Goal: Task Accomplishment & Management: Use online tool/utility

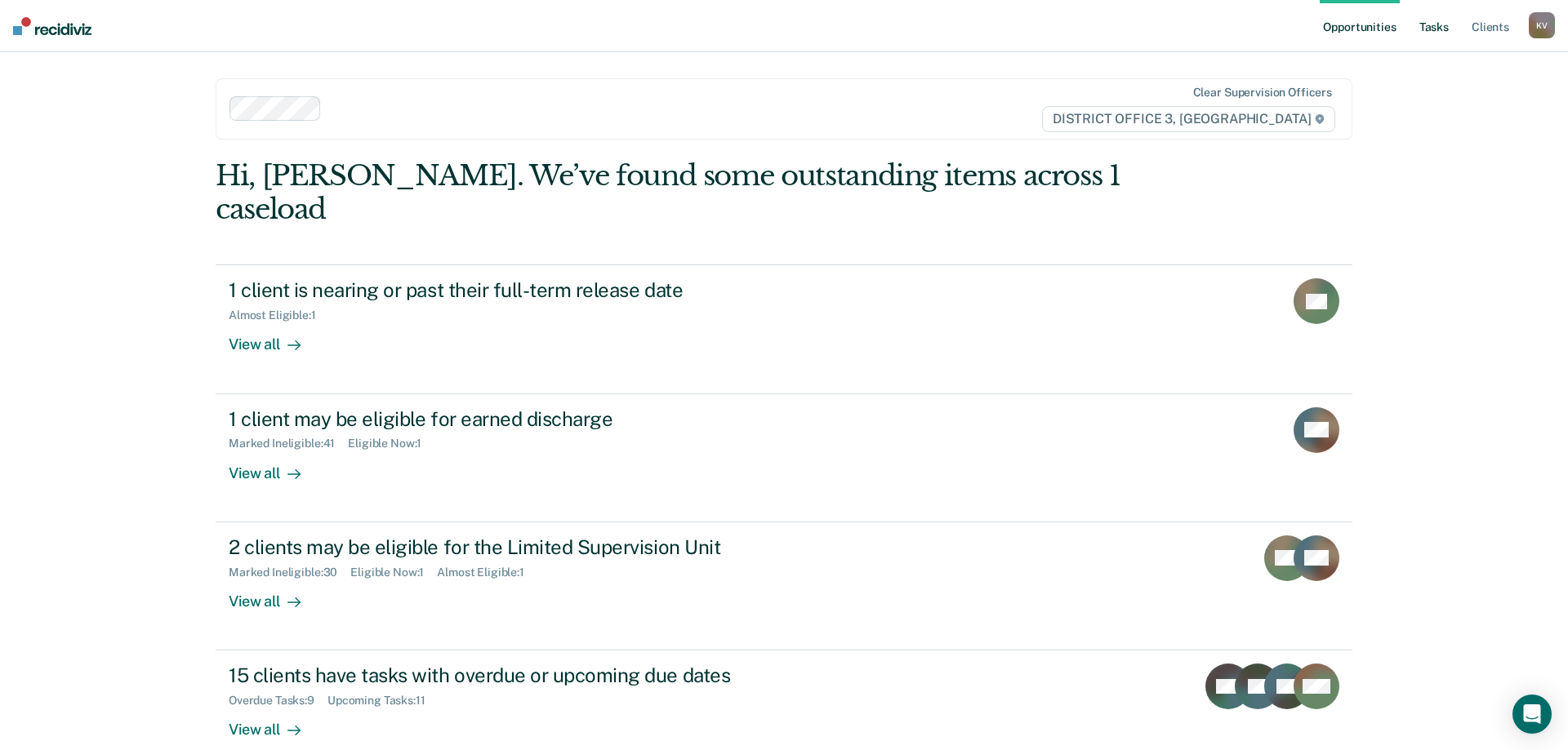
click at [1438, 19] on link "Tasks" at bounding box center [1433, 26] width 36 height 52
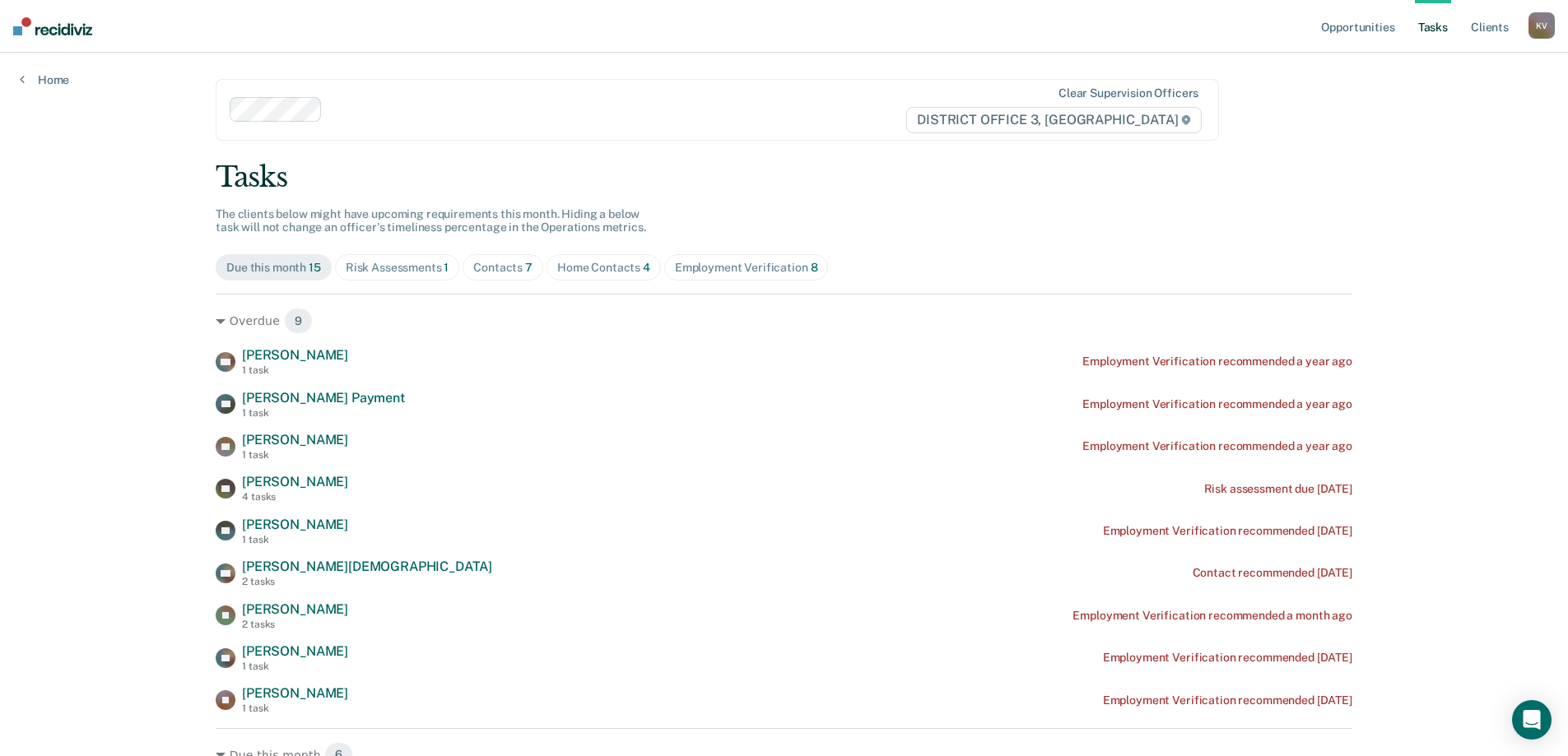
click at [505, 272] on div "Contacts 7" at bounding box center [502, 268] width 59 height 14
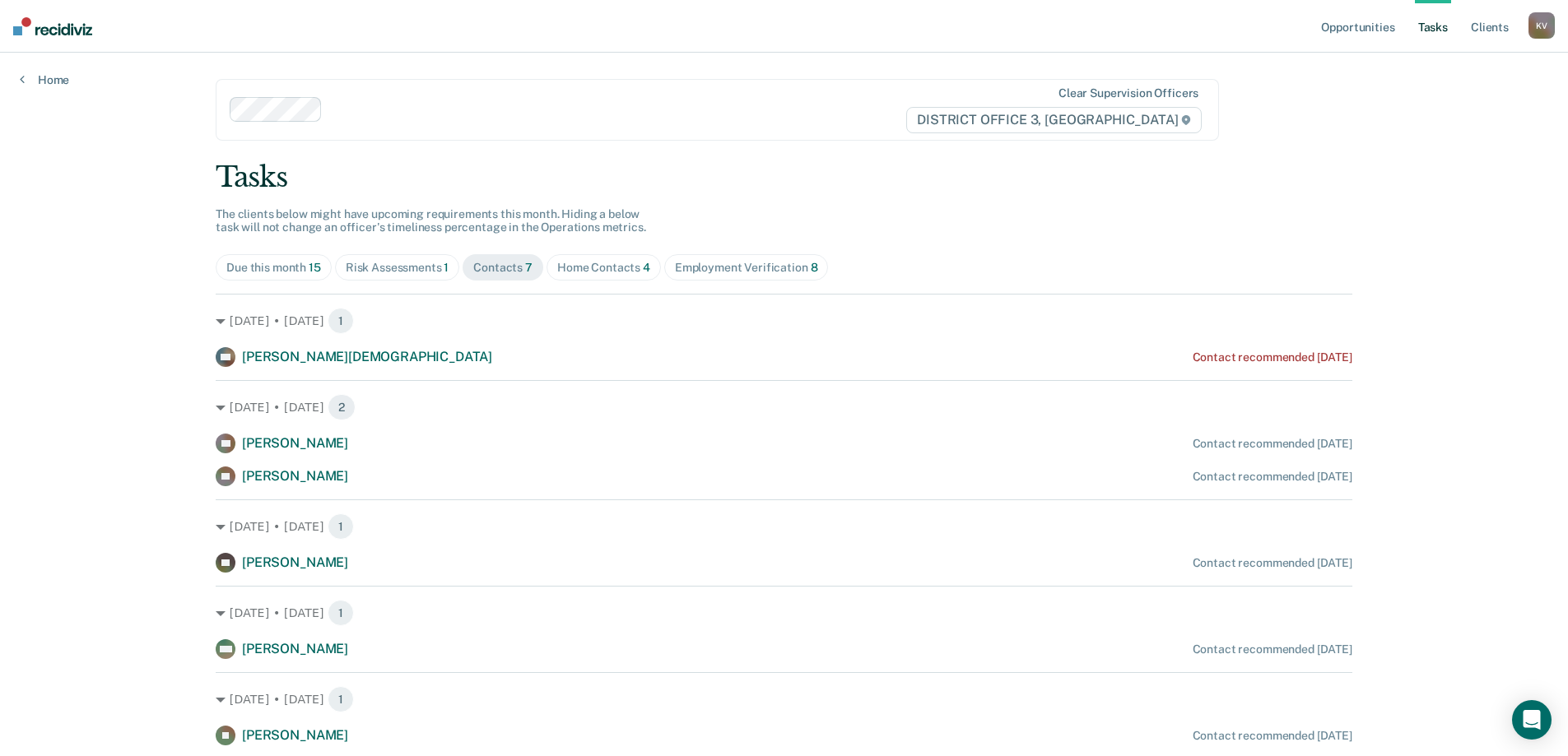
click at [609, 268] on div "Home Contacts 4" at bounding box center [603, 268] width 93 height 14
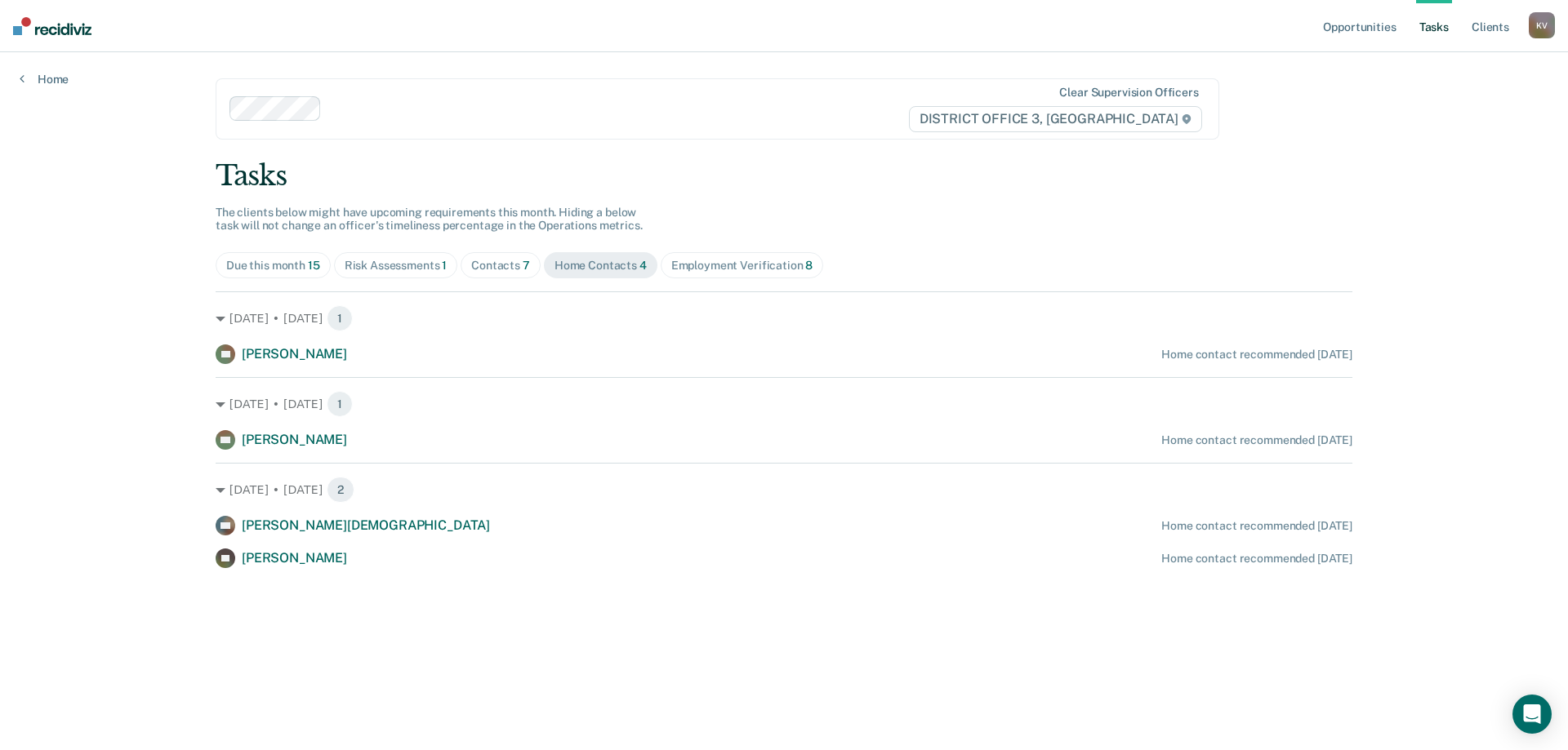
click at [431, 265] on div "Risk Assessments 1" at bounding box center [396, 266] width 103 height 14
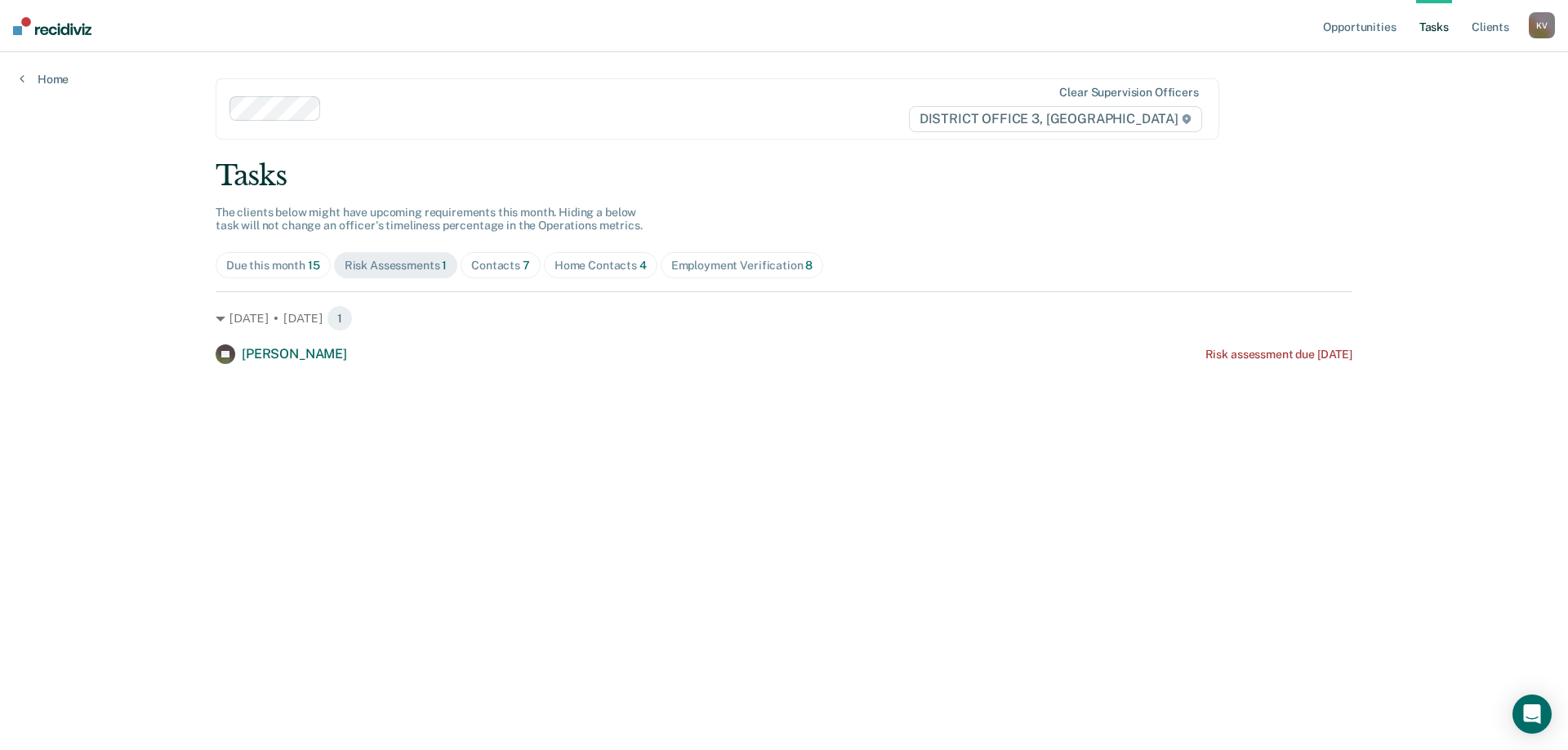
drag, startPoint x: 688, startPoint y: 262, endPoint x: 665, endPoint y: 285, distance: 32.5
click at [689, 262] on div "Employment Verification 8" at bounding box center [743, 266] width 142 height 14
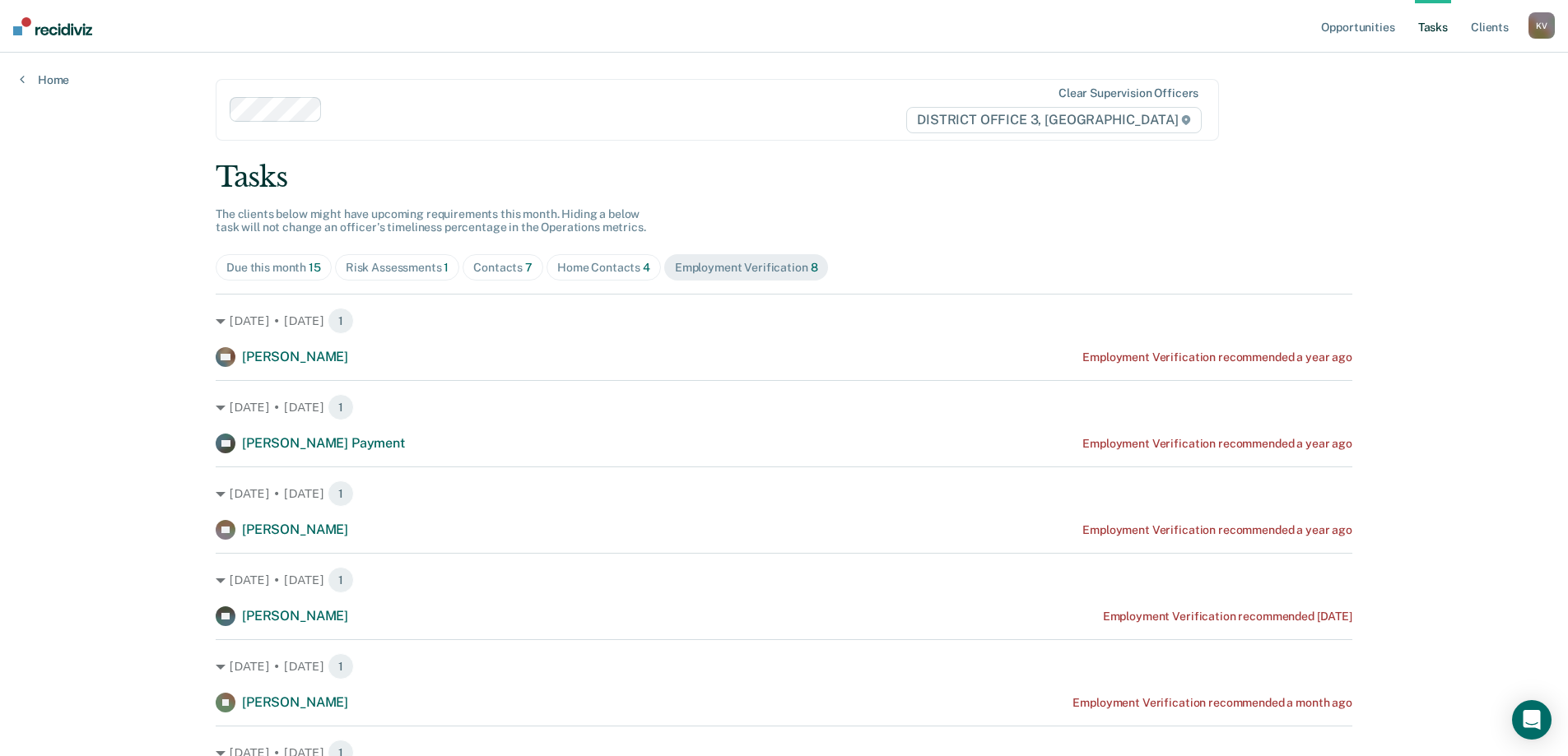
click at [506, 268] on div "Contacts 7" at bounding box center [502, 268] width 59 height 14
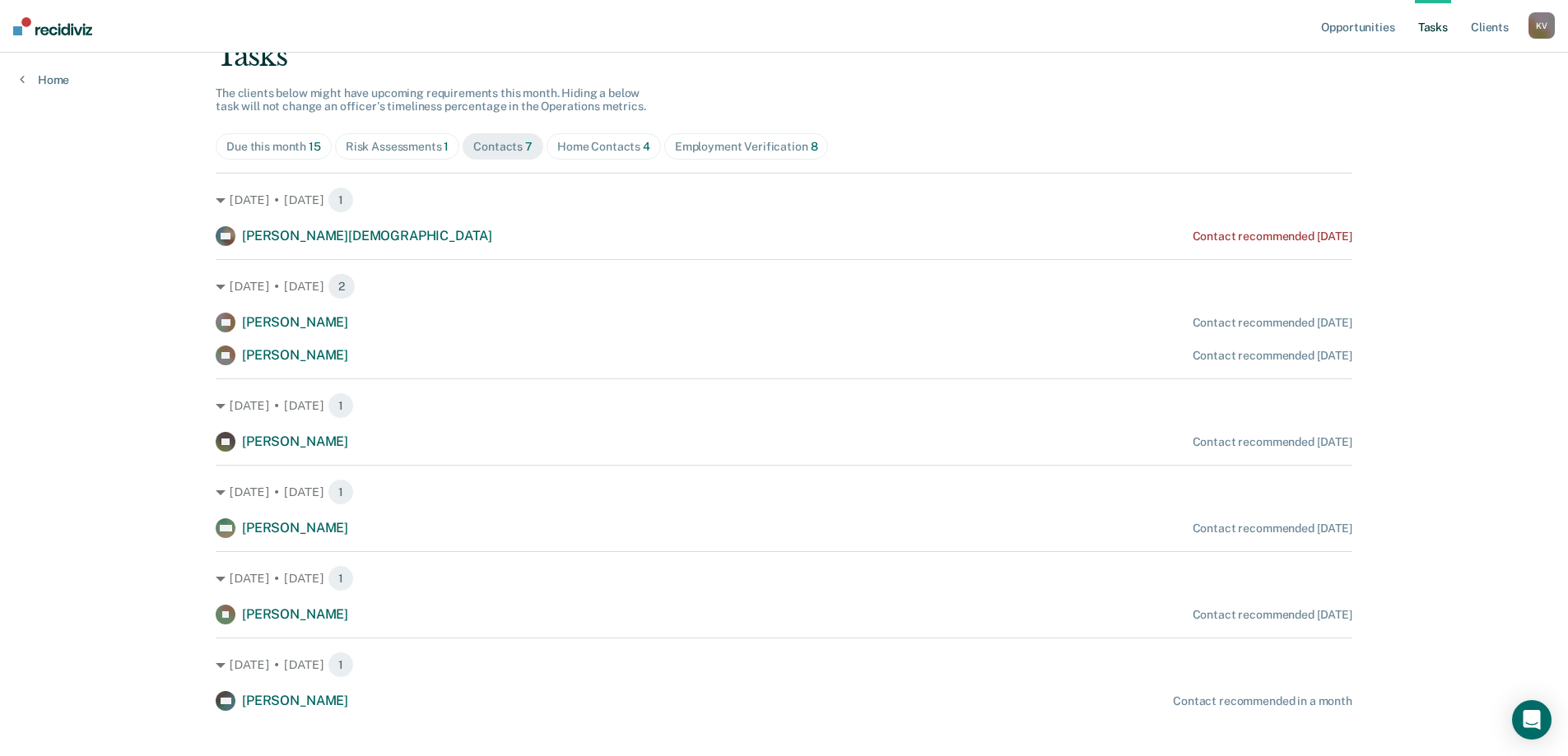
scroll to position [142, 0]
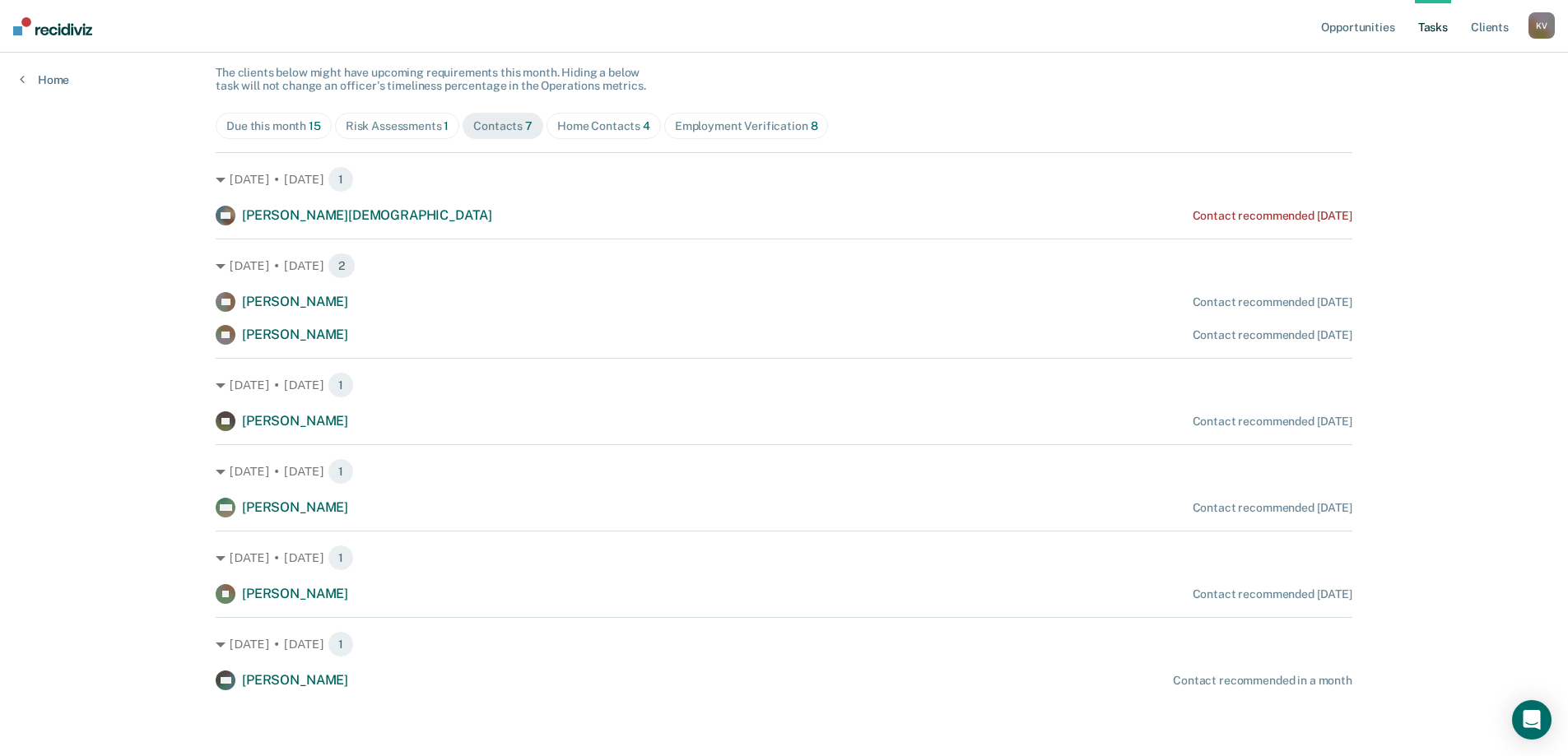
click at [385, 125] on div "Risk Assessments 1" at bounding box center [397, 126] width 103 height 14
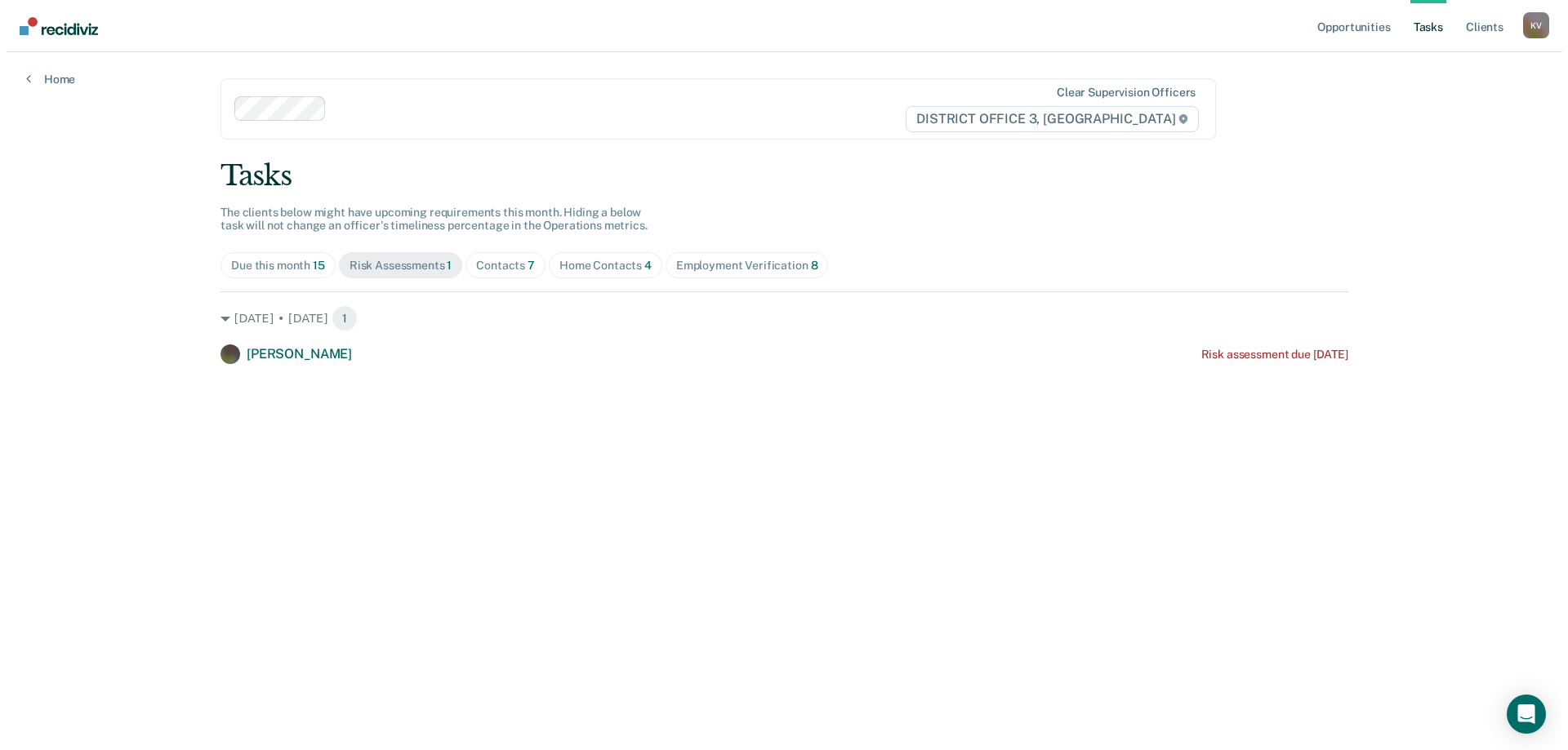
scroll to position [0, 0]
